Goal: Information Seeking & Learning: Learn about a topic

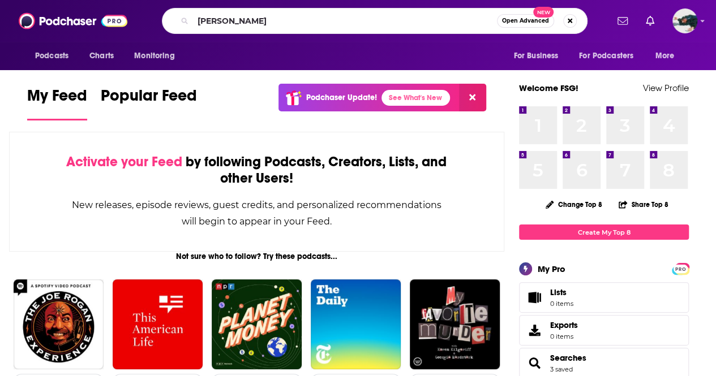
type input "[PERSON_NAME]"
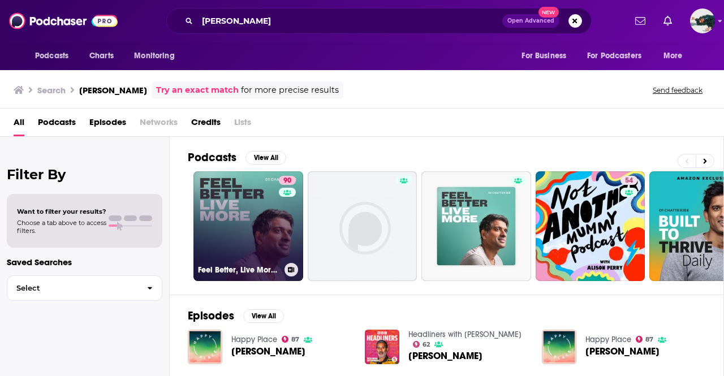
click at [228, 212] on link "90 Feel Better, Live More with [PERSON_NAME]" at bounding box center [249, 226] width 110 height 110
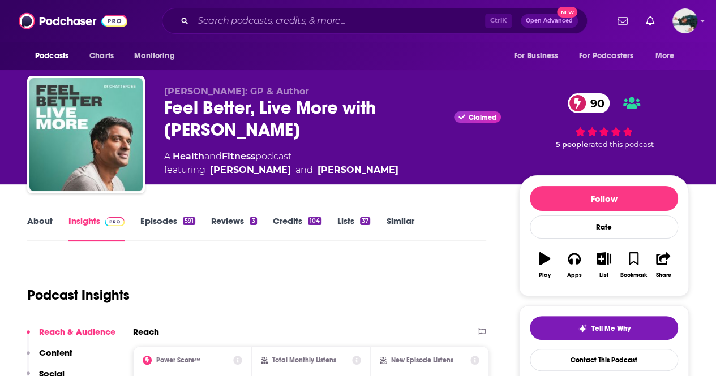
drag, startPoint x: 161, startPoint y: 106, endPoint x: 350, endPoint y: 135, distance: 191.3
click at [350, 135] on div "[PERSON_NAME]: GP & Author Feel Better, Live More with [PERSON_NAME] Claimed 90…" at bounding box center [357, 137] width 661 height 122
copy h2 "Feel Better, Live More with [PERSON_NAME]"
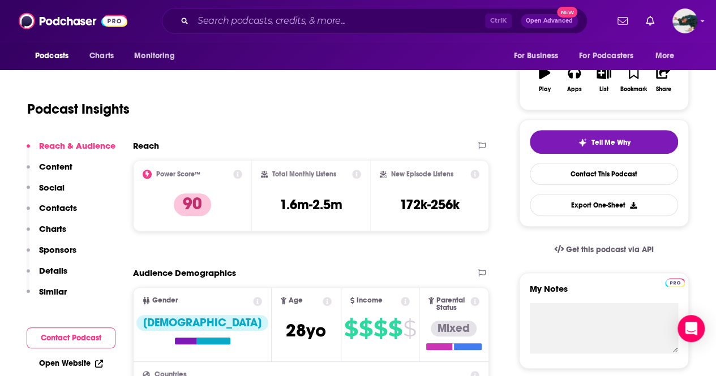
scroll to position [186, 0]
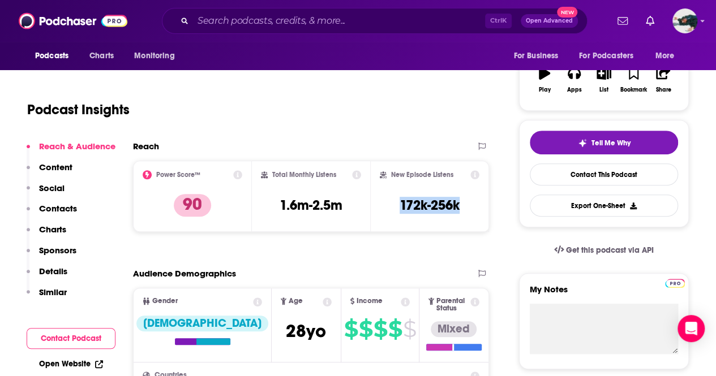
drag, startPoint x: 463, startPoint y: 200, endPoint x: 393, endPoint y: 204, distance: 70.8
click at [393, 204] on div "New Episode Listens 172k-256k" at bounding box center [430, 196] width 100 height 52
copy h3 "172k-256k"
click at [316, 18] on input "Search podcasts, credits, & more..." at bounding box center [339, 21] width 292 height 18
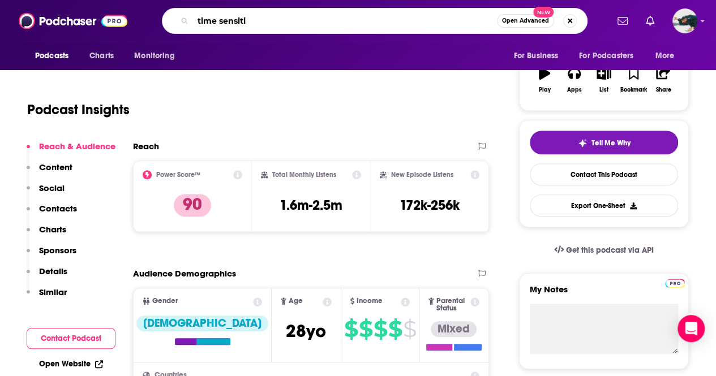
type input "time sensitiv"
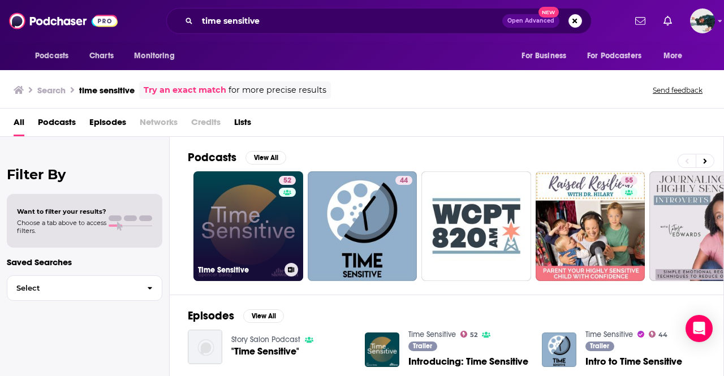
click at [227, 220] on link "52 Time Sensitive" at bounding box center [249, 226] width 110 height 110
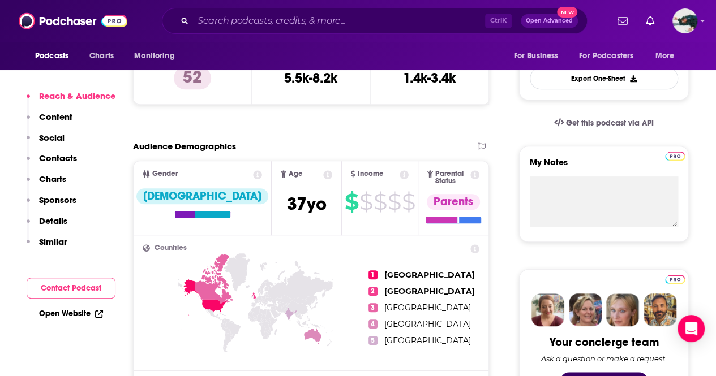
scroll to position [313, 0]
